Goal: Browse casually

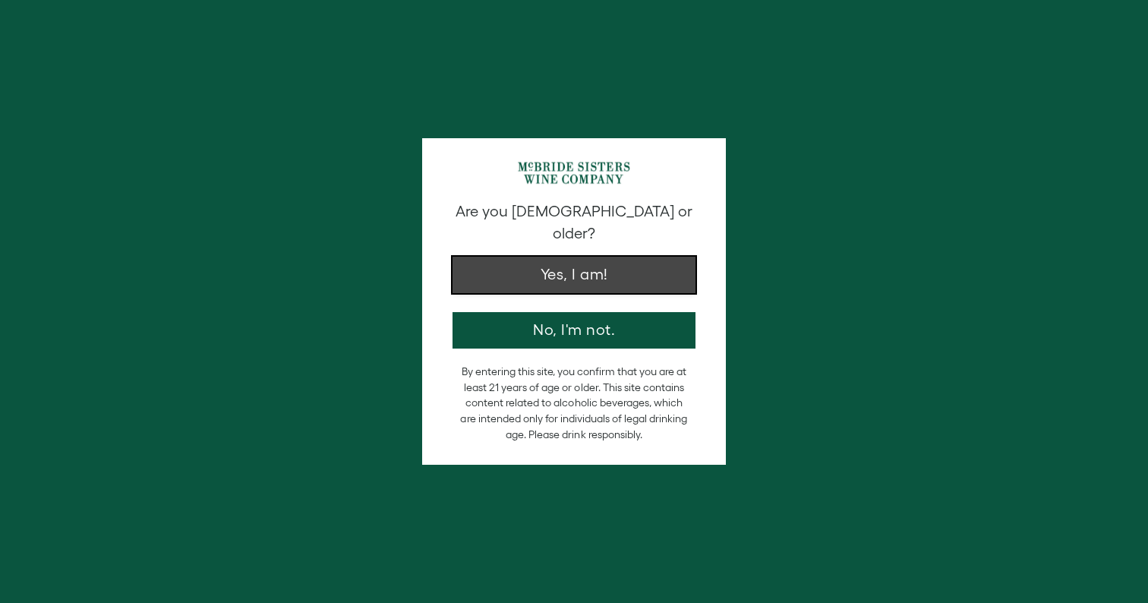
click at [655, 257] on button "Yes, I am!" at bounding box center [574, 275] width 243 height 36
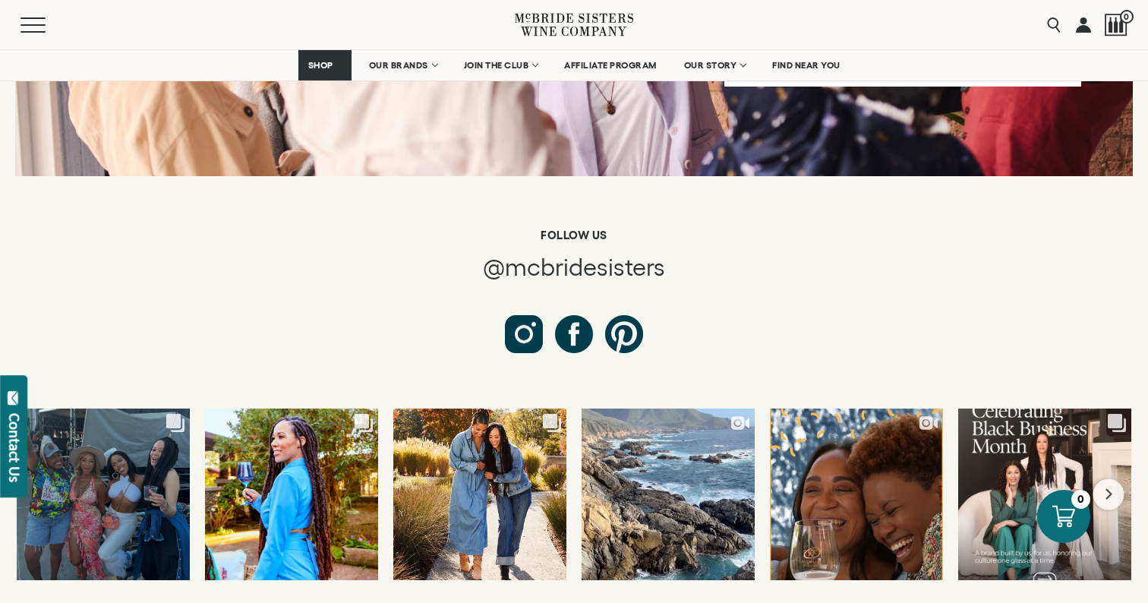
scroll to position [5606, 0]
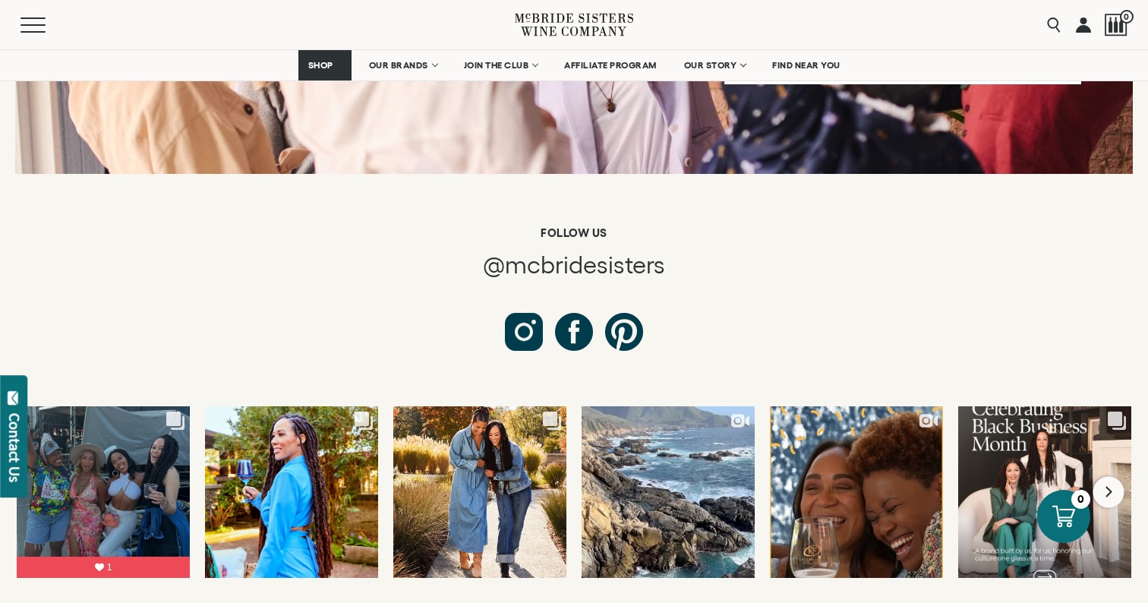
click at [1117, 476] on button "Next slide" at bounding box center [1108, 491] width 31 height 31
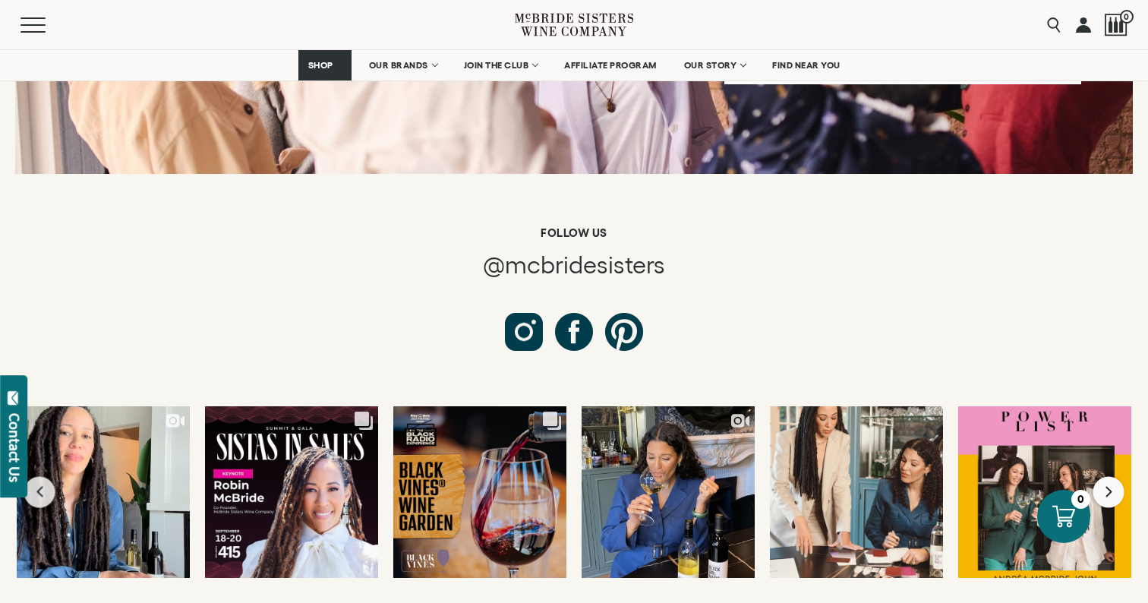
click at [1115, 476] on button "Next slide" at bounding box center [1108, 491] width 31 height 31
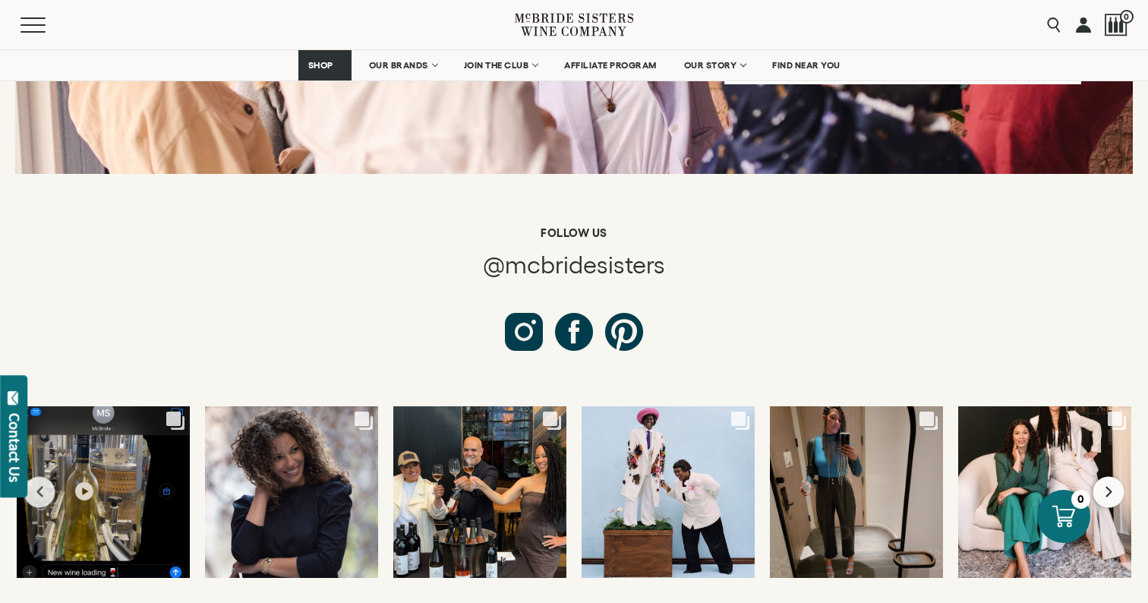
click at [1108, 487] on icon "Next slide" at bounding box center [1109, 492] width 6 height 11
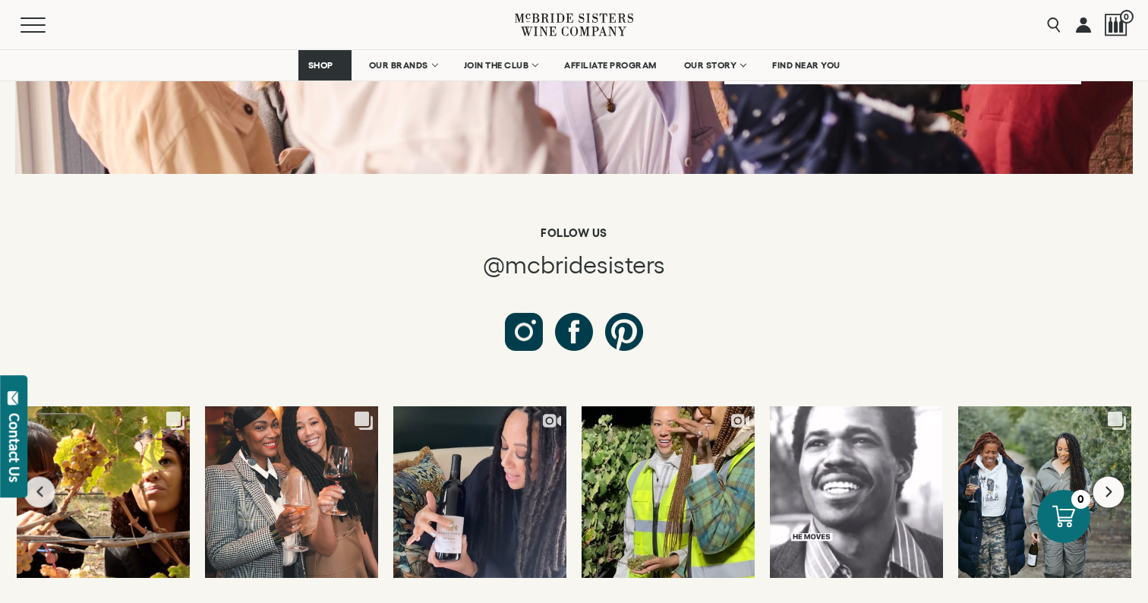
click at [1108, 487] on icon "Next slide" at bounding box center [1109, 492] width 6 height 11
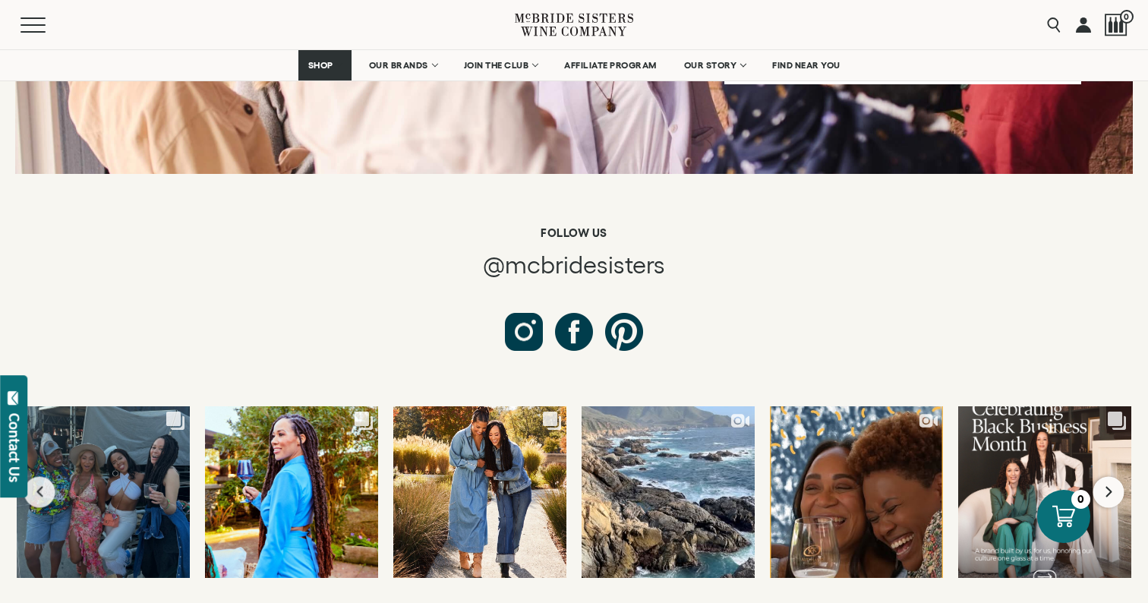
click at [1108, 487] on icon "Next slide" at bounding box center [1109, 492] width 6 height 11
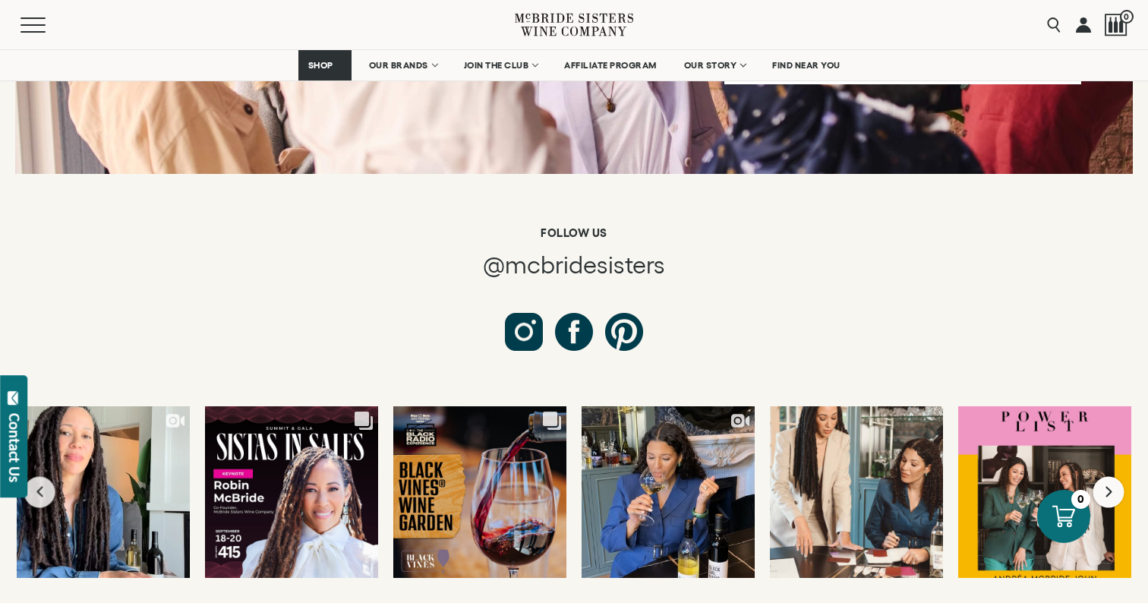
click at [1108, 487] on icon "Next slide" at bounding box center [1109, 492] width 6 height 11
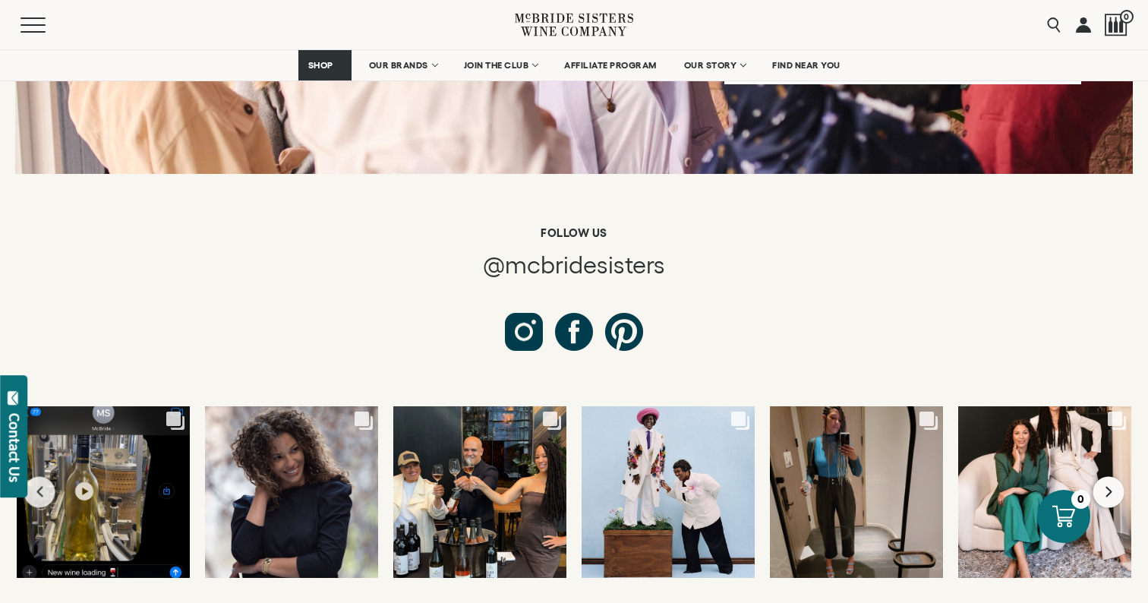
click at [1108, 487] on icon "Next slide" at bounding box center [1109, 492] width 6 height 11
